Goal: Information Seeking & Learning: Learn about a topic

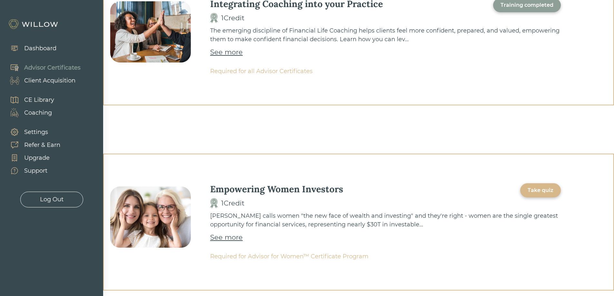
click at [545, 193] on div "Take quiz" at bounding box center [541, 191] width 26 height 8
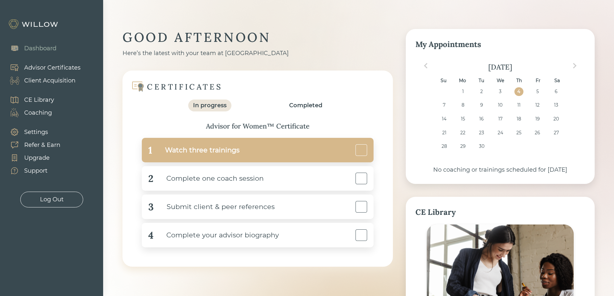
click at [203, 149] on div "Watch three trainings" at bounding box center [195, 150] width 87 height 15
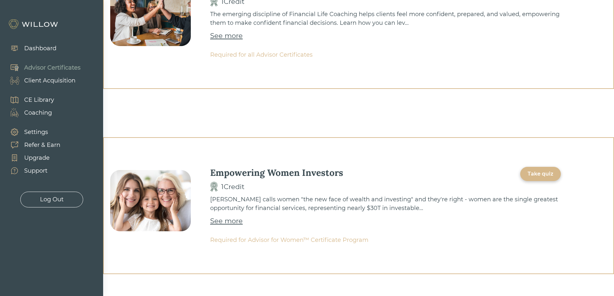
scroll to position [89, 0]
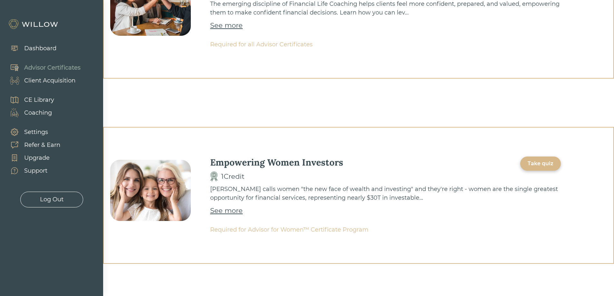
click at [240, 211] on div "See more" at bounding box center [226, 211] width 33 height 10
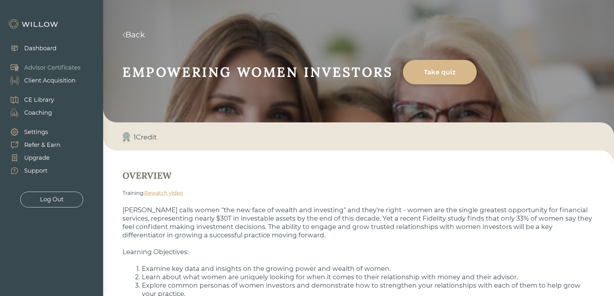
click at [450, 75] on div "Take quiz" at bounding box center [439, 72] width 59 height 18
